Goal: Task Accomplishment & Management: Manage account settings

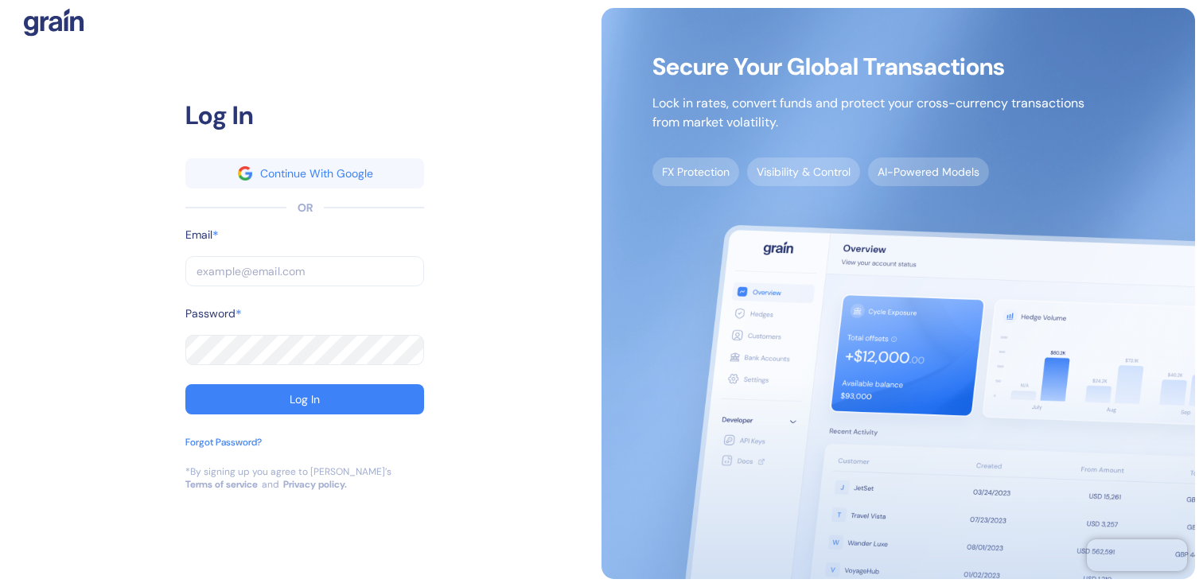
click at [247, 271] on input "text" at bounding box center [304, 271] width 239 height 30
click at [248, 271] on input "text" at bounding box center [304, 271] width 239 height 30
click at [287, 172] on div "Continue With Google" at bounding box center [316, 173] width 113 height 11
click at [261, 270] on input "text" at bounding box center [304, 271] width 239 height 30
click at [310, 275] on input "text" at bounding box center [304, 271] width 239 height 30
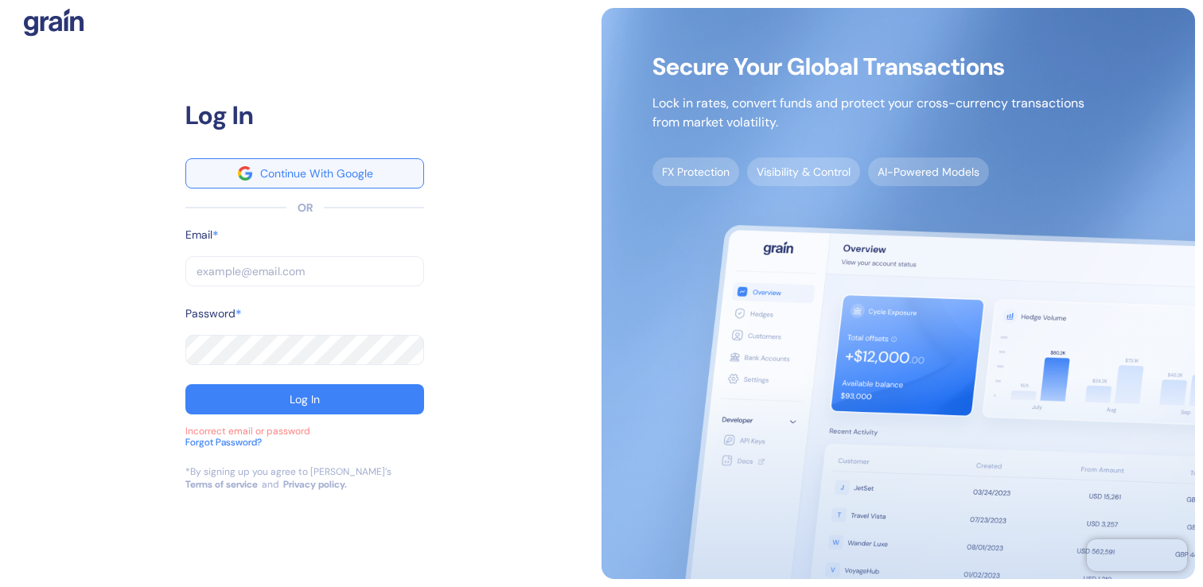
click at [268, 174] on div "Continue With Google" at bounding box center [316, 173] width 113 height 11
click at [285, 273] on input "text" at bounding box center [304, 271] width 239 height 30
click at [0, 586] on com-1password-button at bounding box center [0, 587] width 0 height 0
click at [307, 273] on input "text" at bounding box center [304, 271] width 239 height 30
